Goal: Task Accomplishment & Management: Manage account settings

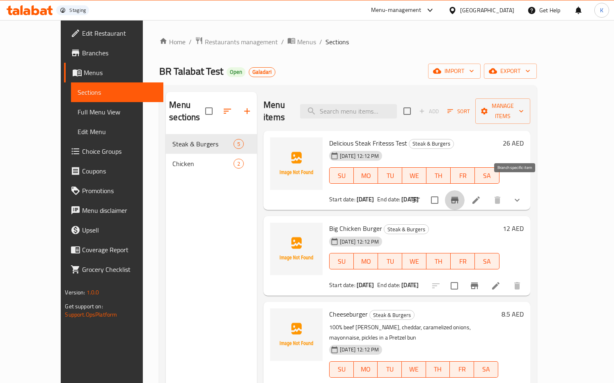
click at [459, 195] on icon "Branch-specific-item" at bounding box center [455, 200] width 10 height 10
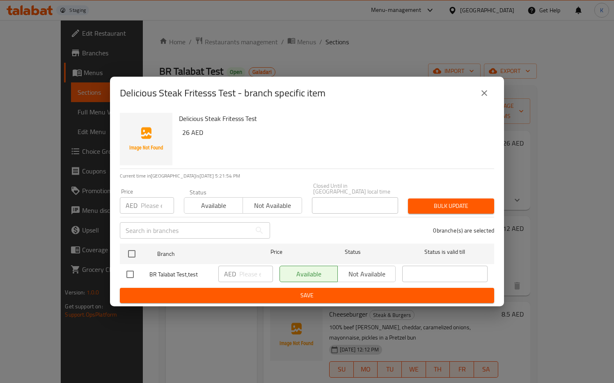
click at [356, 275] on div "Available Not available" at bounding box center [337, 274] width 116 height 16
click at [357, 274] on div "Available Not available" at bounding box center [337, 274] width 116 height 16
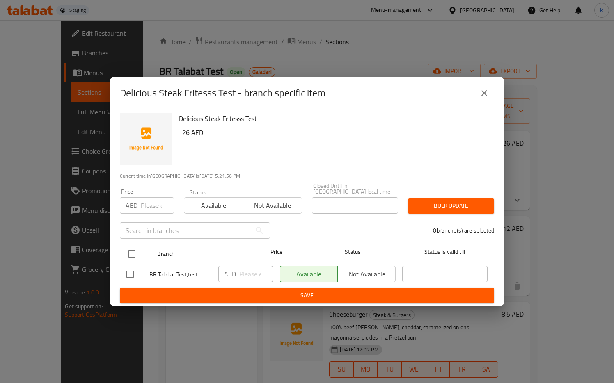
click at [135, 251] on input "checkbox" at bounding box center [131, 253] width 17 height 17
checkbox input "true"
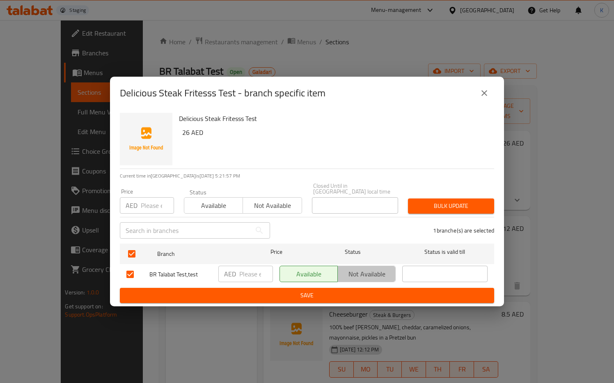
click at [347, 269] on span "Not available" at bounding box center [366, 274] width 51 height 12
click at [348, 293] on span "Save" at bounding box center [306, 295] width 361 height 10
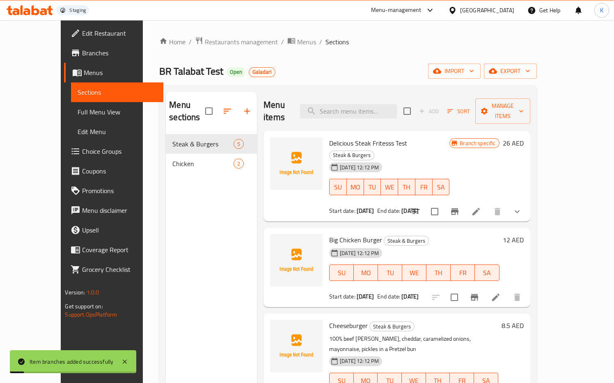
scroll to position [102, 0]
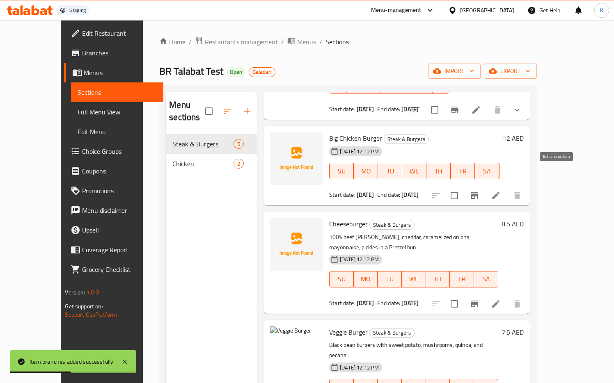
click at [500, 191] on icon at bounding box center [496, 196] width 10 height 10
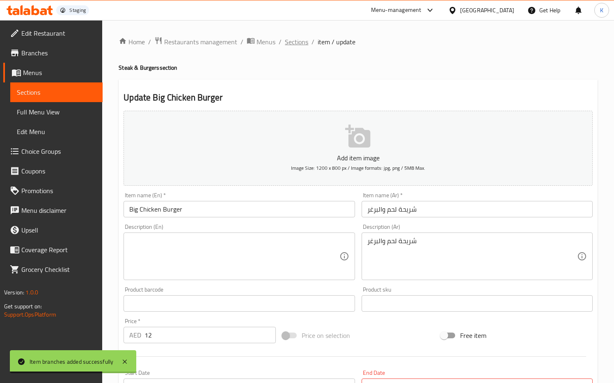
click at [299, 43] on span "Sections" at bounding box center [296, 42] width 23 height 10
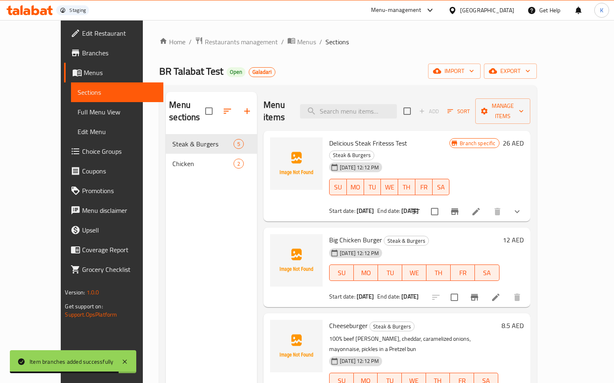
click at [459, 207] on icon "Branch-specific-item" at bounding box center [455, 212] width 10 height 10
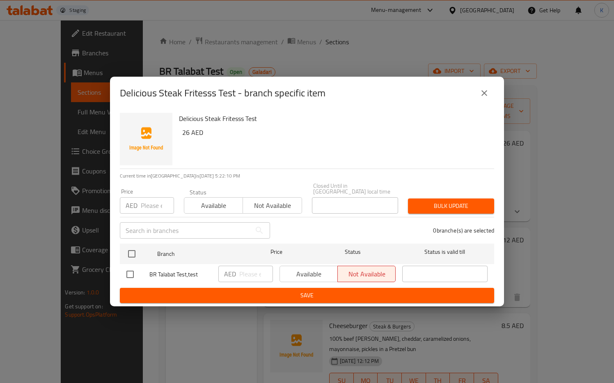
click at [485, 92] on icon "close" at bounding box center [484, 93] width 6 height 6
